Goal: Communication & Community: Answer question/provide support

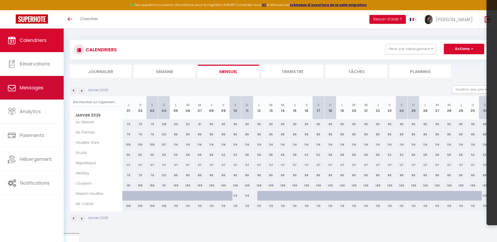
click at [31, 94] on link "Messages" at bounding box center [32, 88] width 64 height 24
select select "message"
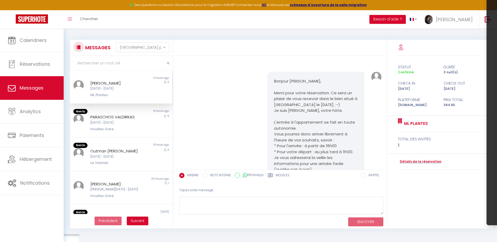
scroll to position [1713, 0]
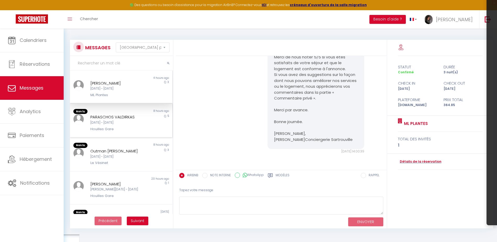
click at [125, 123] on div "[DATE] - [DATE]" at bounding box center [116, 122] width 53 height 5
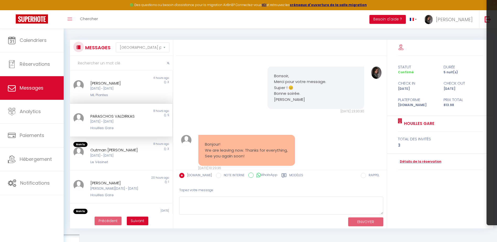
scroll to position [2052, 0]
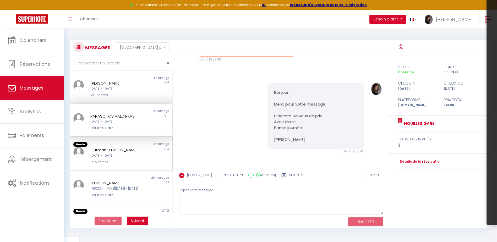
click at [127, 154] on div "[DATE] - [DATE]" at bounding box center [116, 155] width 53 height 5
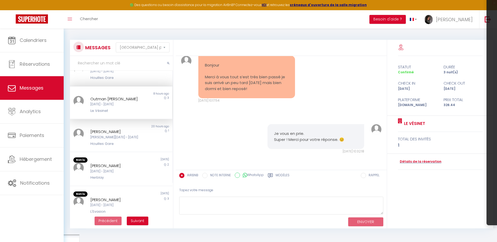
scroll to position [52, 0]
click at [127, 154] on div "Non lu [DATE] [PERSON_NAME] [DATE] - [DATE] Herblay 2" at bounding box center [121, 167] width 102 height 34
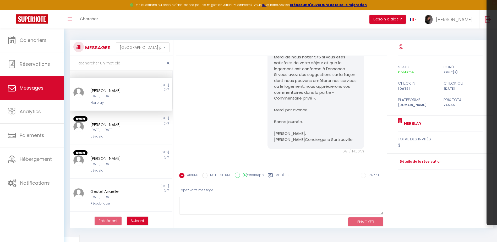
scroll to position [131, 0]
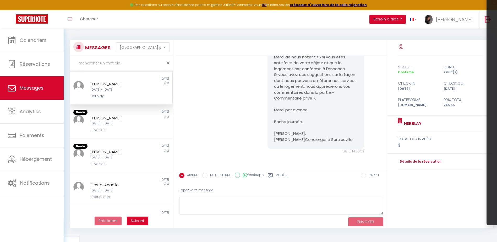
click at [127, 154] on div "[PERSON_NAME]" at bounding box center [116, 152] width 53 height 6
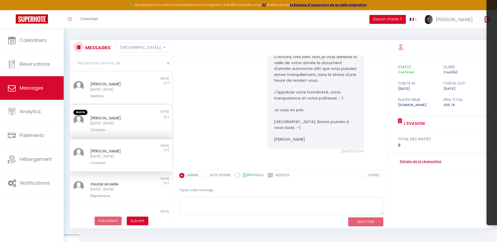
click at [128, 135] on div "Non lu [DATE] [PERSON_NAME] [DATE] - [DATE] L'Evasion 3" at bounding box center [121, 122] width 102 height 34
